Goal: Information Seeking & Learning: Find specific fact

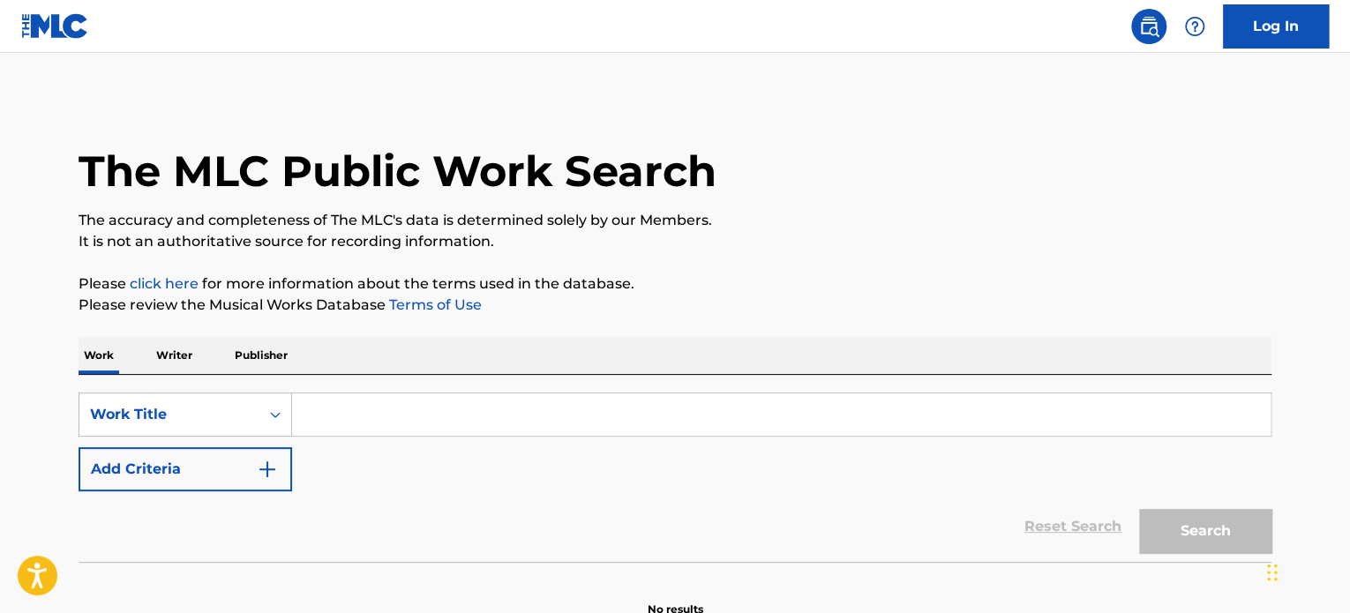
click at [659, 400] on input "Search Form" at bounding box center [781, 415] width 978 height 42
paste input "We'll Be Fine, I Promise"
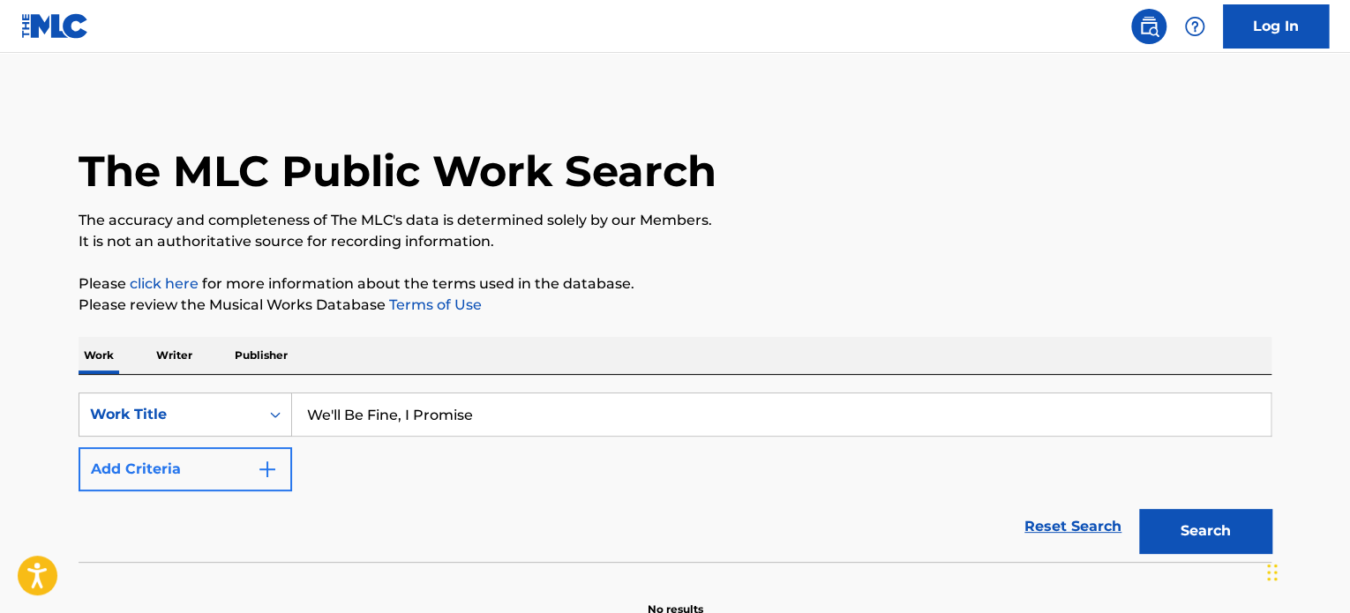
type input "We'll Be Fine, I Promise"
click at [214, 469] on button "Add Criteria" at bounding box center [186, 469] width 214 height 44
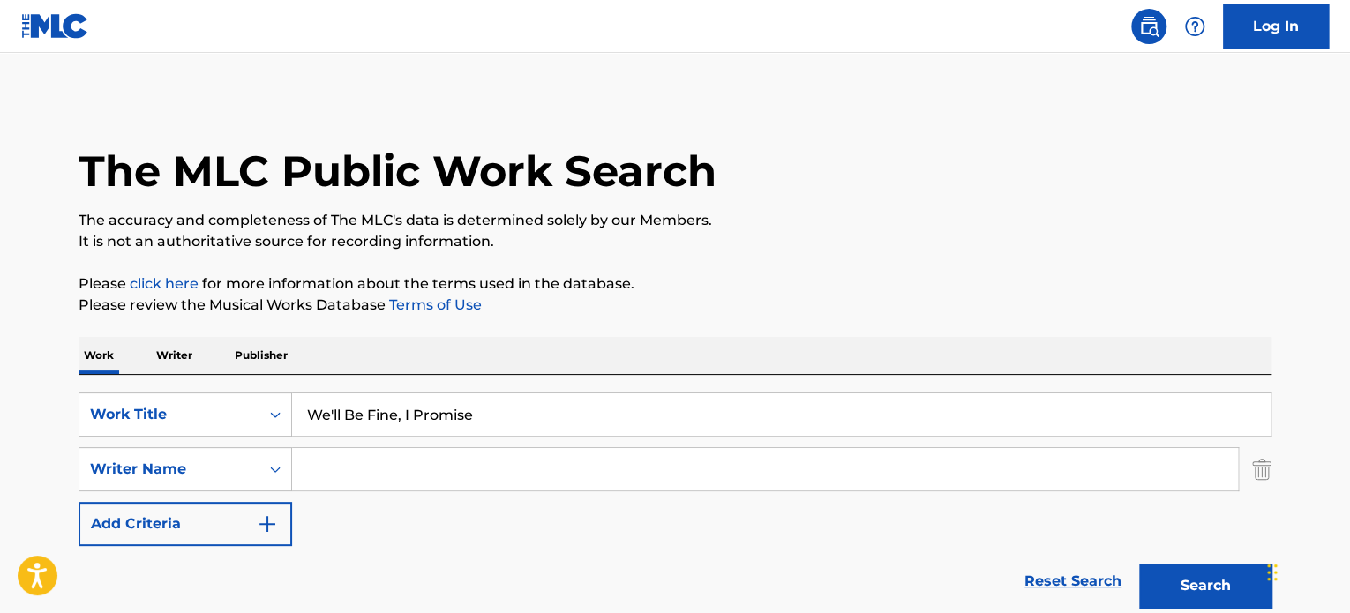
click at [331, 477] on input "Search Form" at bounding box center [765, 469] width 946 height 42
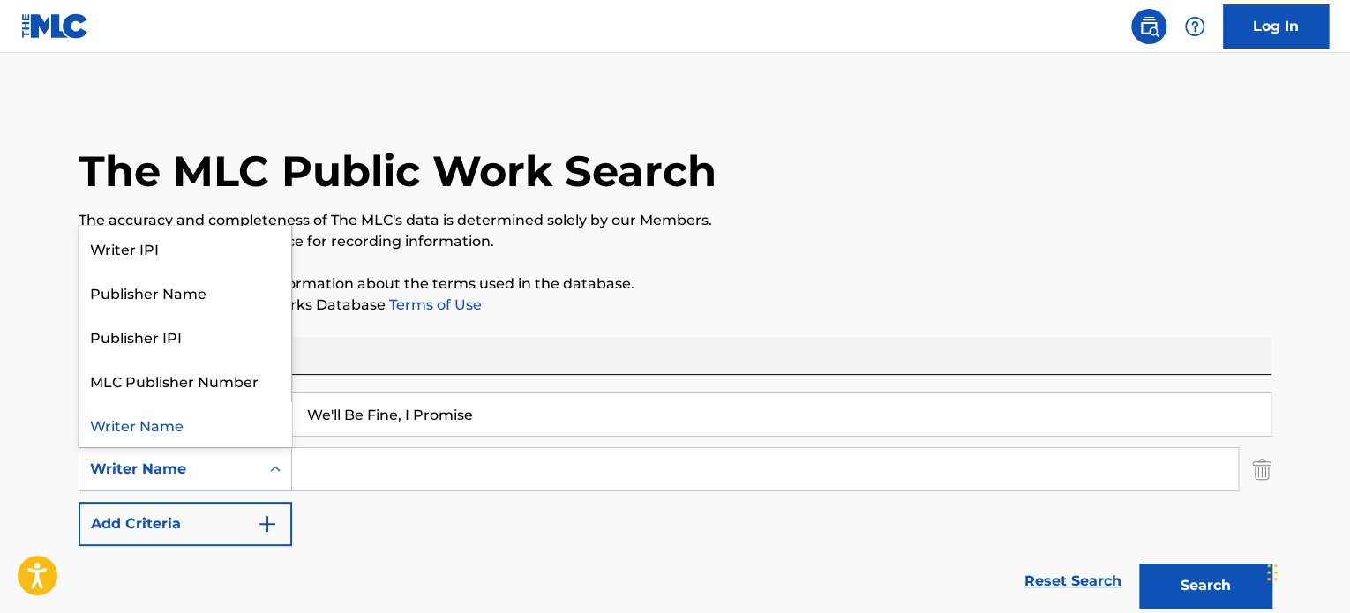
click at [196, 475] on div "Writer Name" at bounding box center [169, 469] width 159 height 21
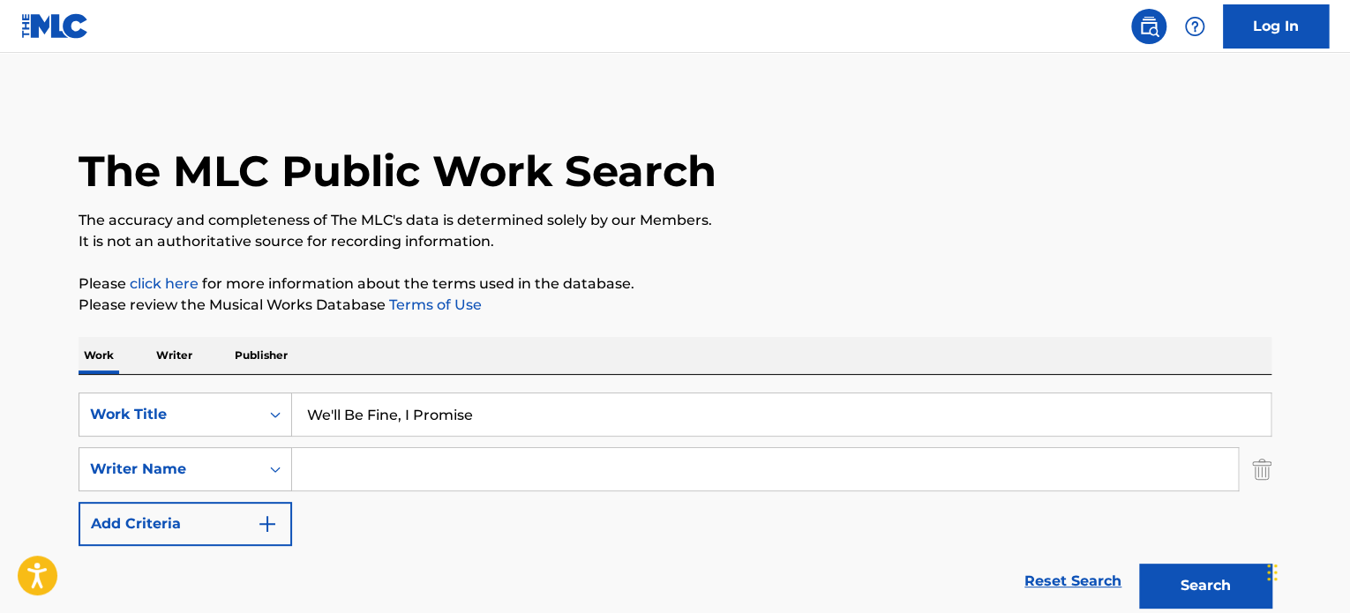
click at [356, 476] on input "Search Form" at bounding box center [765, 469] width 946 height 42
paste input "Jhove"
type input "Jhove"
click at [1211, 585] on button "Search" at bounding box center [1205, 586] width 132 height 44
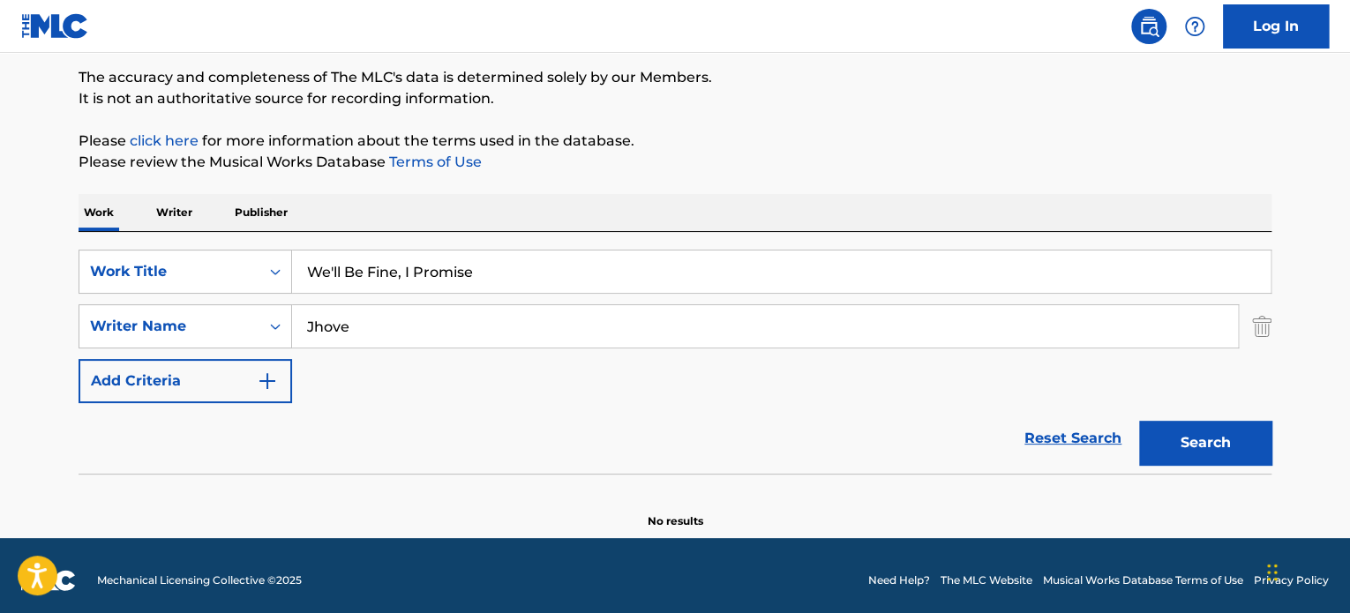
scroll to position [152, 0]
